Goal: Information Seeking & Learning: Stay updated

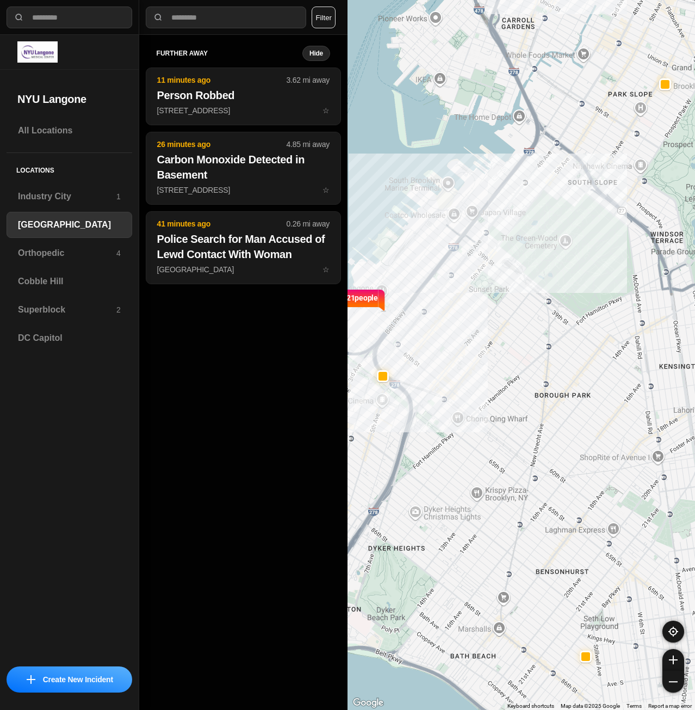
select select "*"
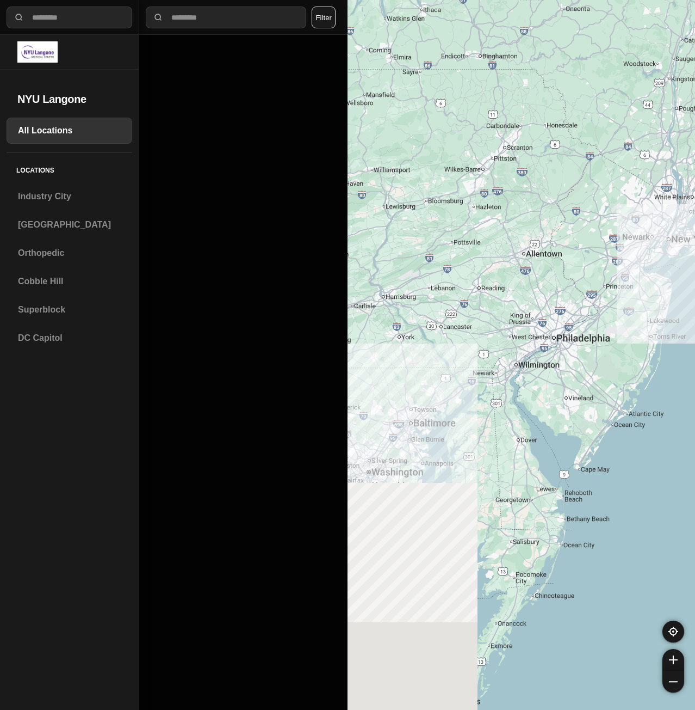
select select "*"
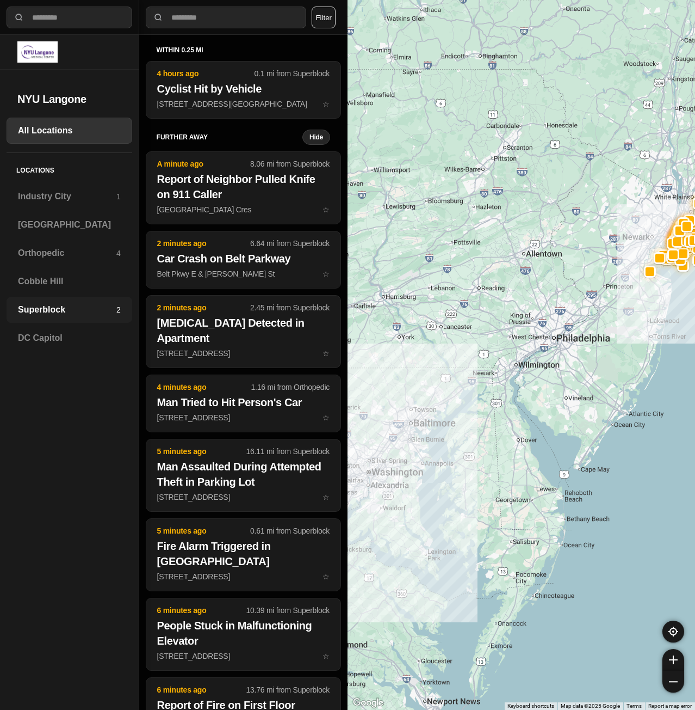
click at [75, 310] on h3 "Superblock" at bounding box center [67, 309] width 98 height 13
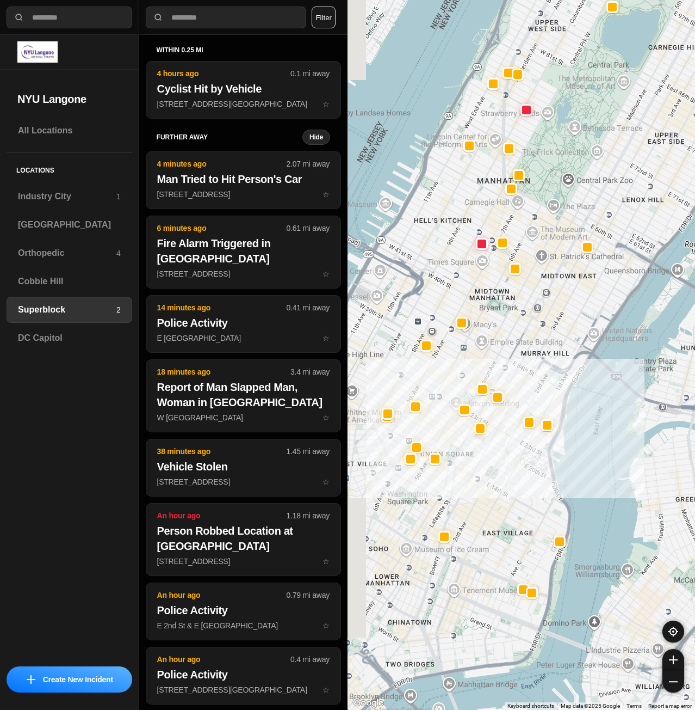
drag, startPoint x: 531, startPoint y: 547, endPoint x: 562, endPoint y: 467, distance: 85.6
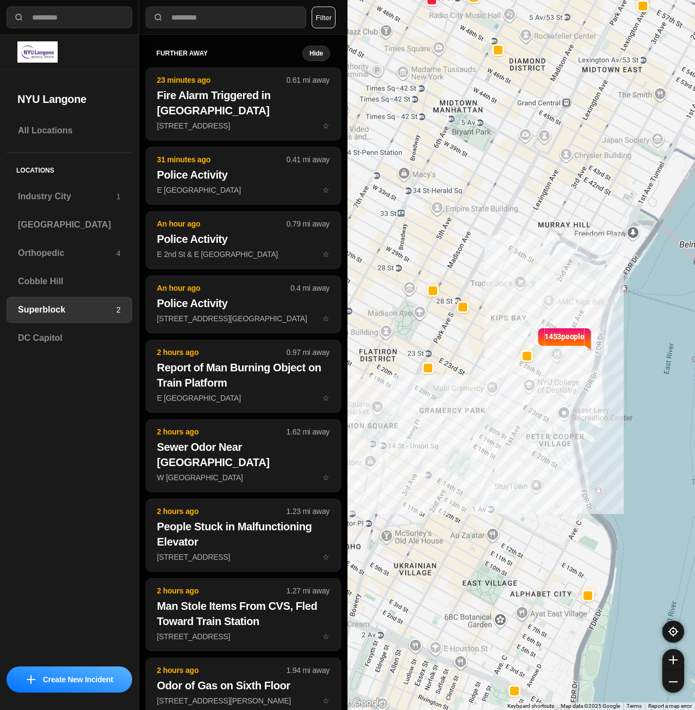
drag, startPoint x: 541, startPoint y: 386, endPoint x: 598, endPoint y: 360, distance: 62.1
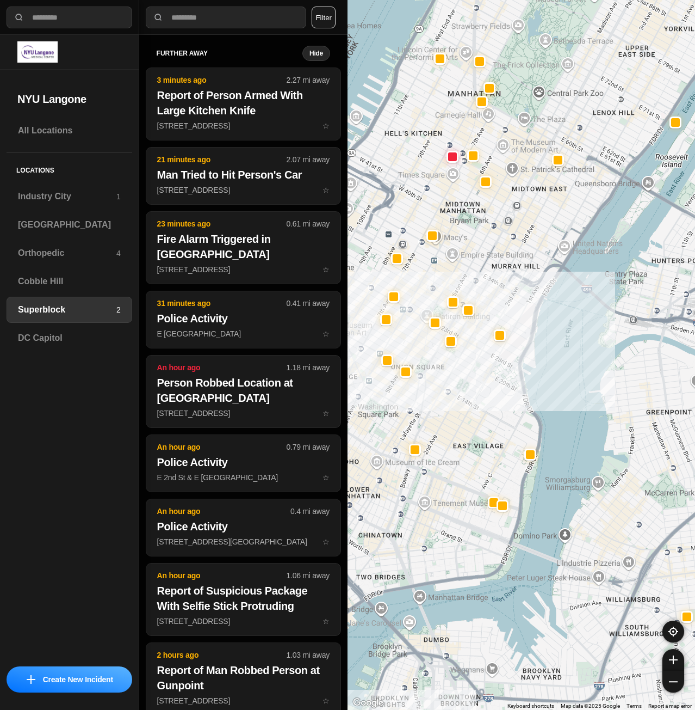
drag, startPoint x: 405, startPoint y: 215, endPoint x: 420, endPoint y: 258, distance: 45.4
click at [420, 258] on div at bounding box center [522, 355] width 348 height 710
click at [54, 219] on h3 "[GEOGRAPHIC_DATA]" at bounding box center [69, 224] width 103 height 13
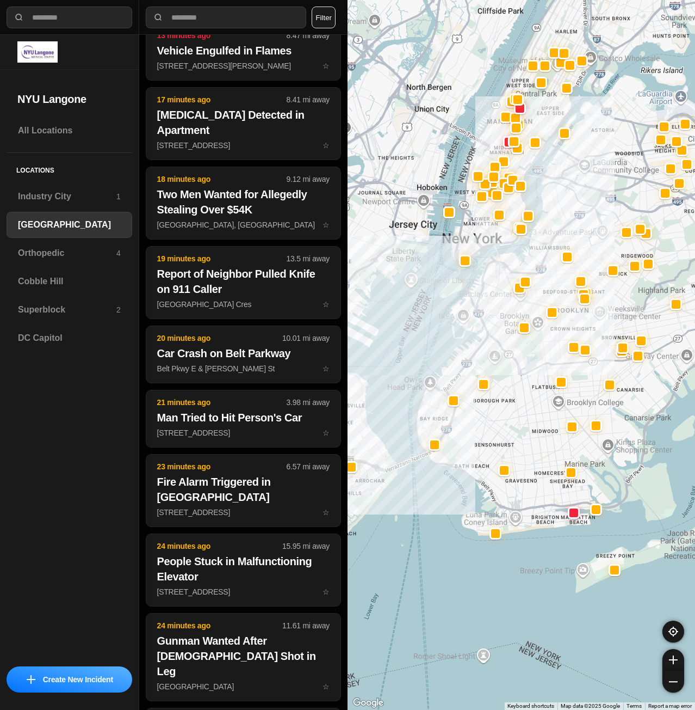
scroll to position [509, 0]
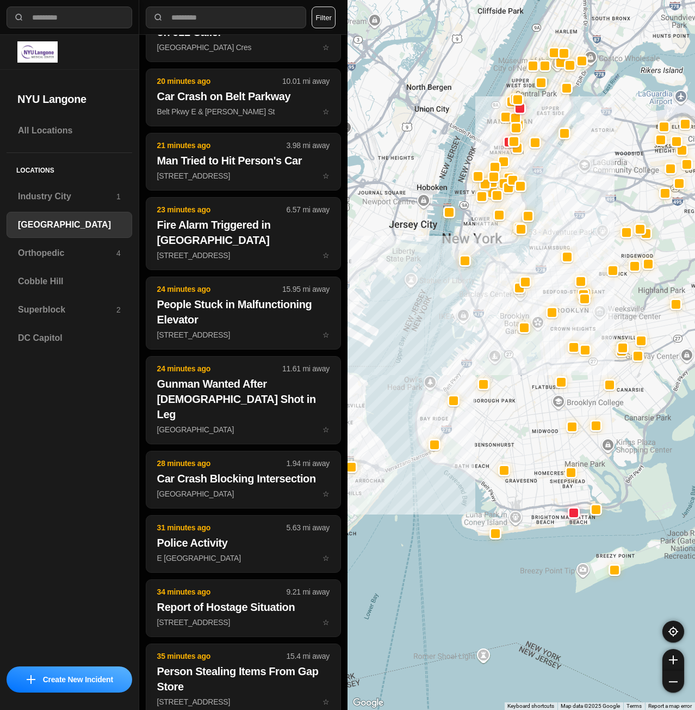
drag, startPoint x: 502, startPoint y: 329, endPoint x: 483, endPoint y: 387, distance: 61.4
click at [483, 387] on div at bounding box center [522, 355] width 348 height 710
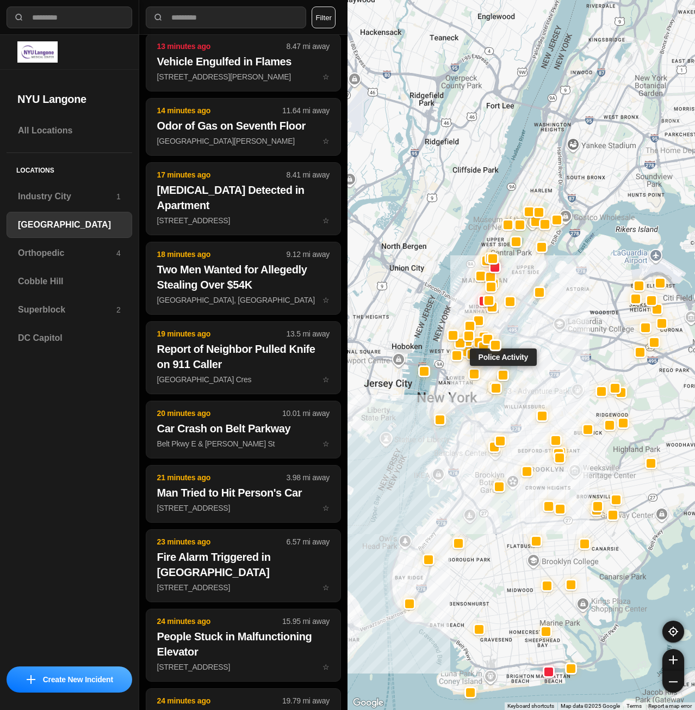
drag, startPoint x: 497, startPoint y: 358, endPoint x: 502, endPoint y: 380, distance: 23.4
click at [502, 380] on div at bounding box center [503, 375] width 12 height 12
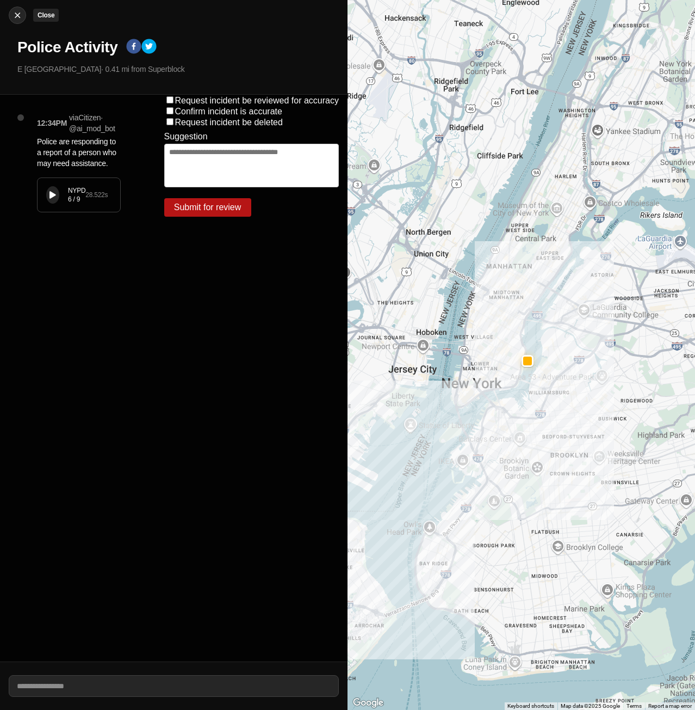
click at [22, 15] on img at bounding box center [17, 15] width 11 height 11
select select "*"
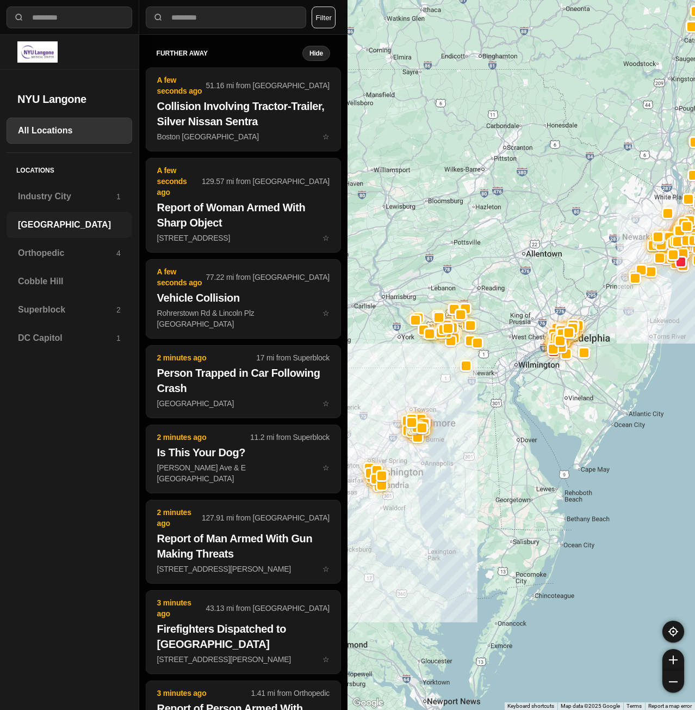
click at [48, 227] on h3 "[GEOGRAPHIC_DATA]" at bounding box center [69, 224] width 103 height 13
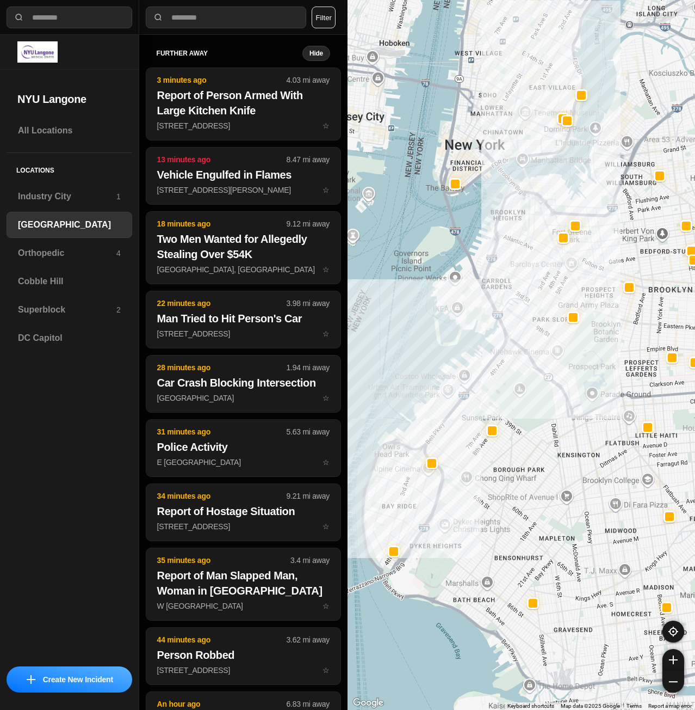
drag, startPoint x: 532, startPoint y: 363, endPoint x: 534, endPoint y: 450, distance: 87.1
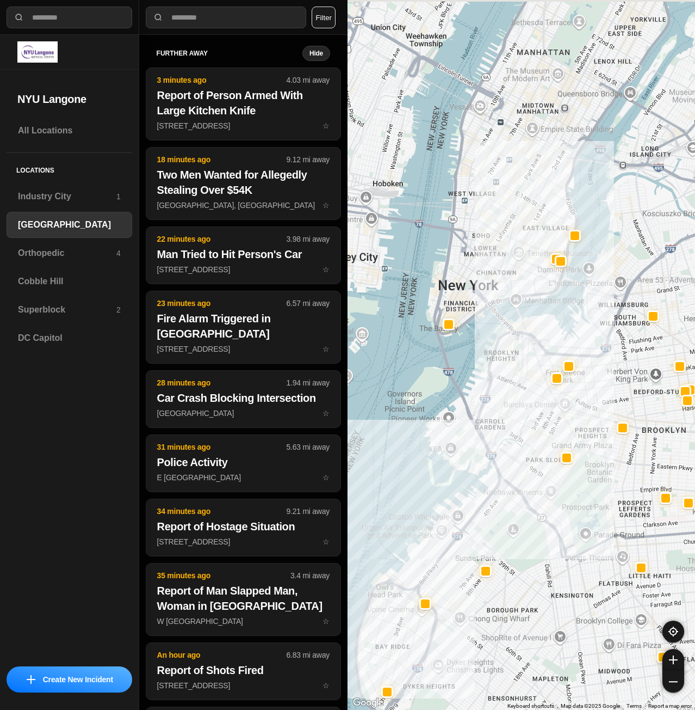
drag, startPoint x: 541, startPoint y: 289, endPoint x: 538, endPoint y: 435, distance: 145.9
click at [537, 435] on div at bounding box center [522, 355] width 348 height 710
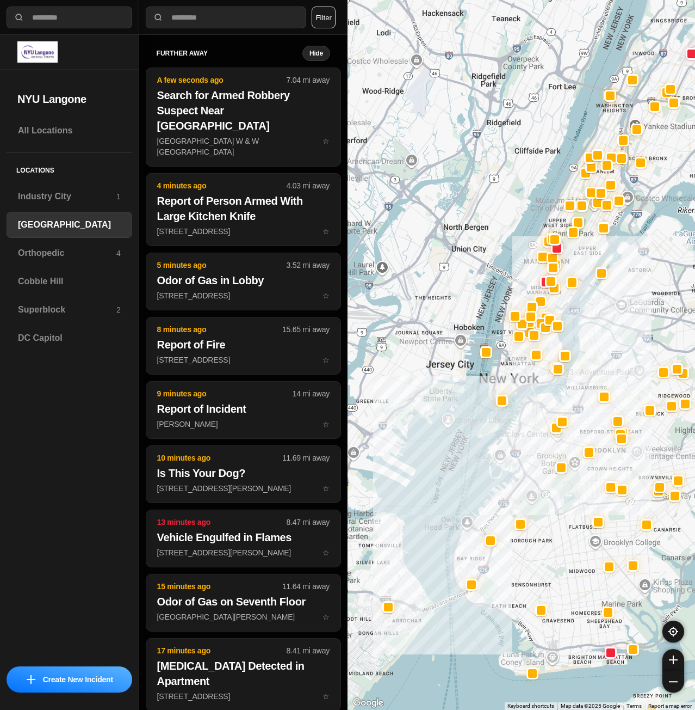
drag, startPoint x: 594, startPoint y: 269, endPoint x: 593, endPoint y: 304, distance: 34.8
click at [593, 304] on div at bounding box center [522, 355] width 348 height 710
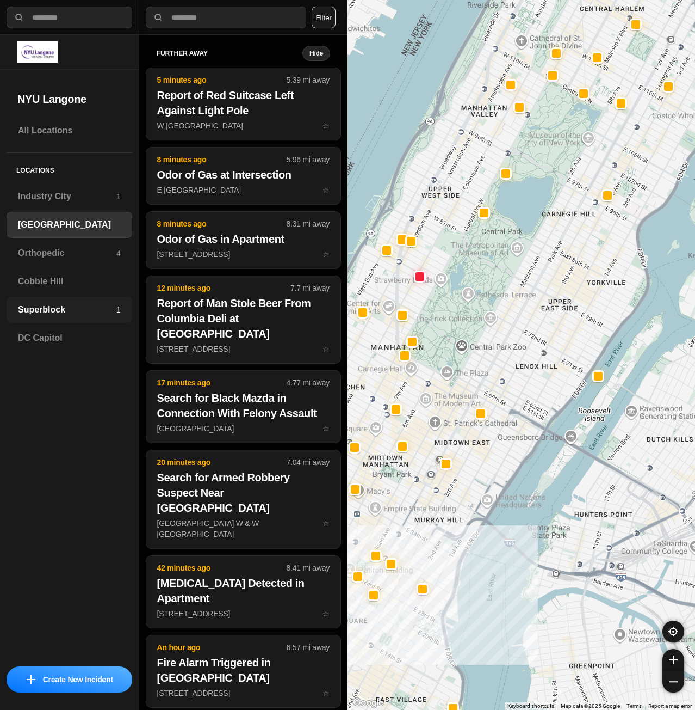
click at [49, 300] on div "Superblock 1" at bounding box center [70, 310] width 126 height 26
